Goal: Browse casually

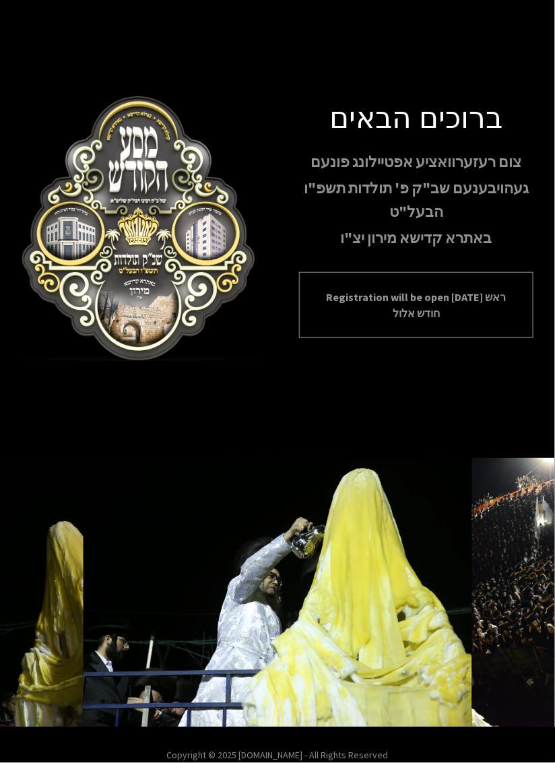
click at [466, 321] on p "Registration will be open [DATE] ראש חודש אלול" at bounding box center [416, 305] width 201 height 32
click at [484, 321] on p "Registration will be open [DATE] ראש חודש אלול" at bounding box center [416, 305] width 201 height 32
click at [490, 321] on p "Registration will be open [DATE] ראש חודש אלול" at bounding box center [416, 305] width 201 height 32
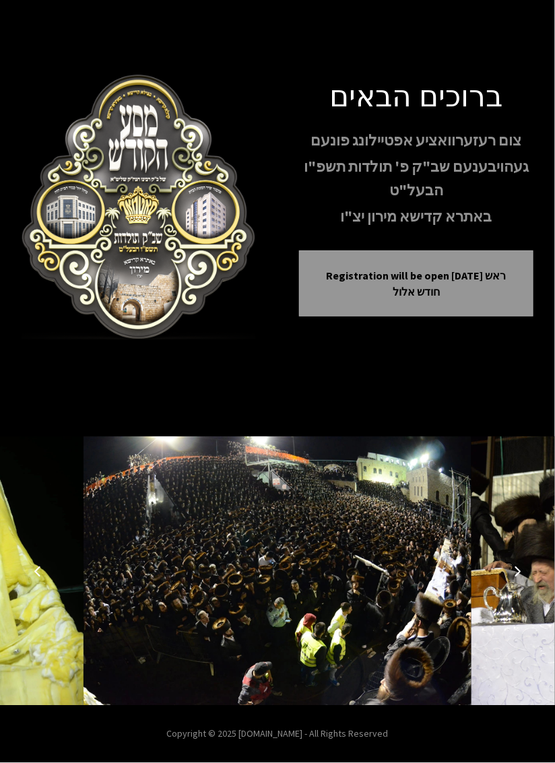
click at [405, 500] on img at bounding box center [278, 570] width 389 height 269
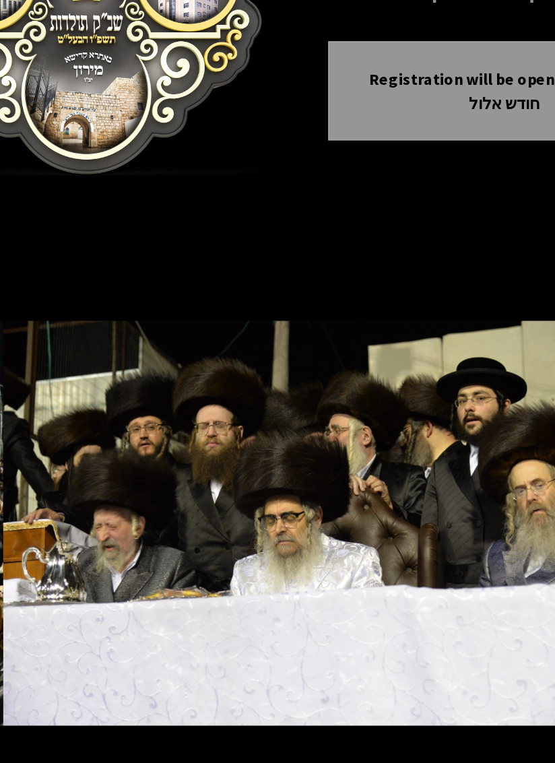
click at [95, 583] on img at bounding box center [278, 570] width 389 height 269
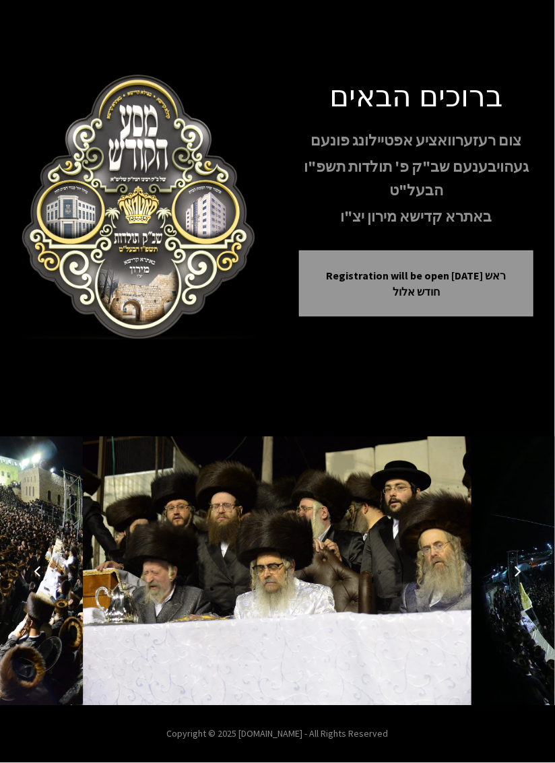
scroll to position [59, 0]
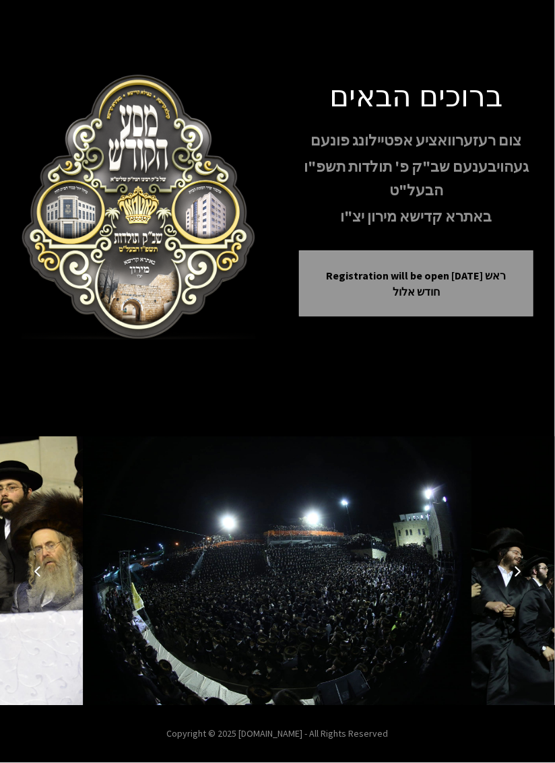
click at [502, 587] on button "Next image" at bounding box center [517, 571] width 32 height 32
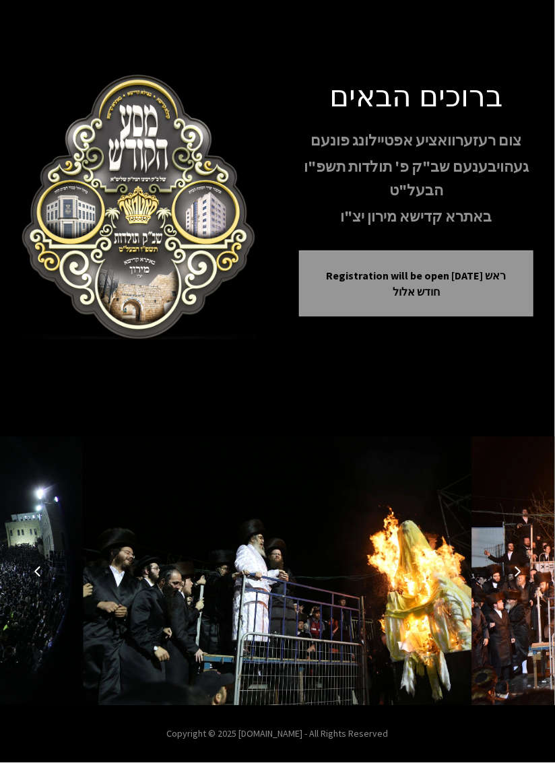
click at [529, 585] on button "Next image" at bounding box center [517, 571] width 32 height 32
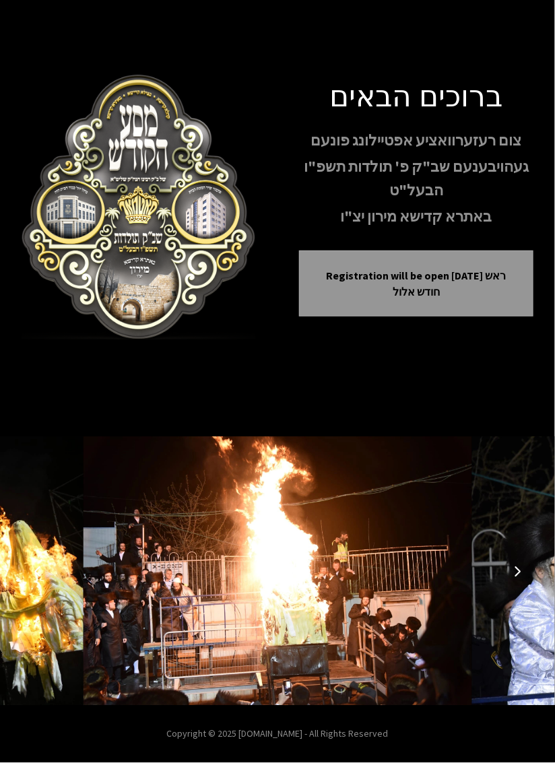
click at [521, 576] on icon "Next image" at bounding box center [517, 571] width 11 height 11
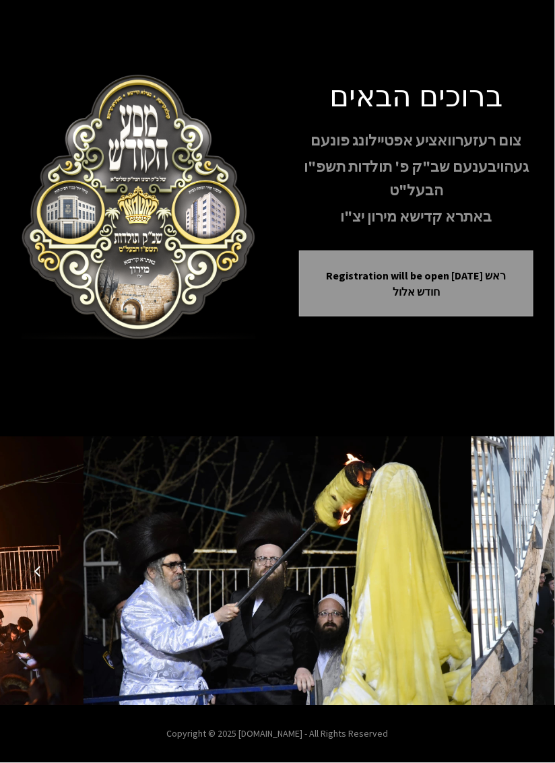
scroll to position [58, 0]
click at [94, 265] on img at bounding box center [139, 207] width 234 height 265
click at [73, 253] on img at bounding box center [139, 207] width 234 height 265
